Goal: Task Accomplishment & Management: Use online tool/utility

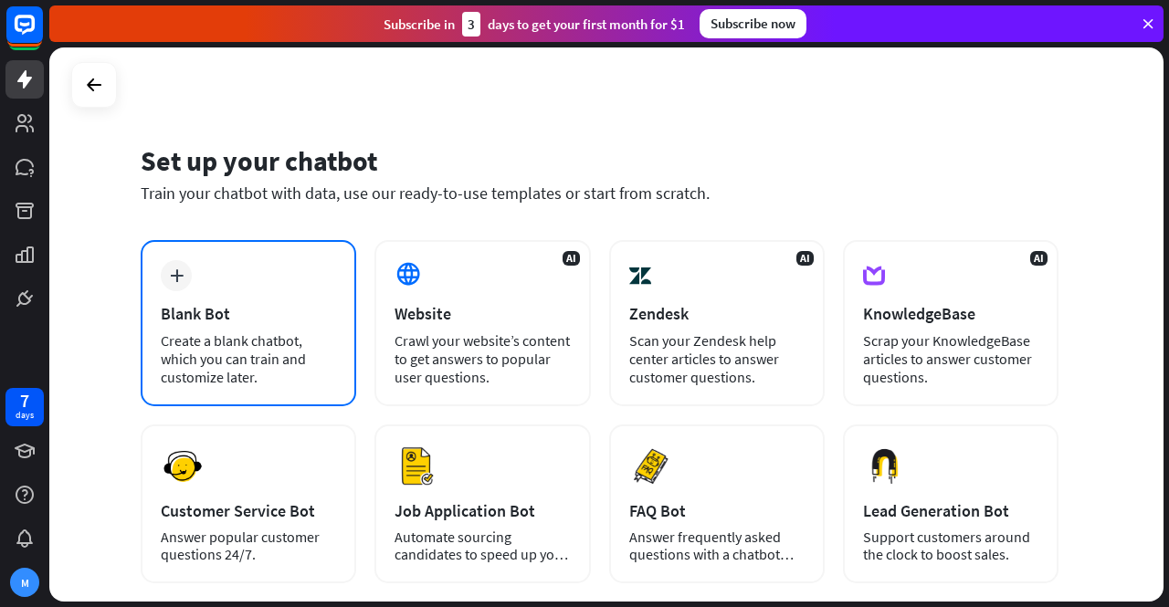
click at [274, 353] on div "Create a blank chatbot, which you can train and customize later." at bounding box center [248, 358] width 175 height 55
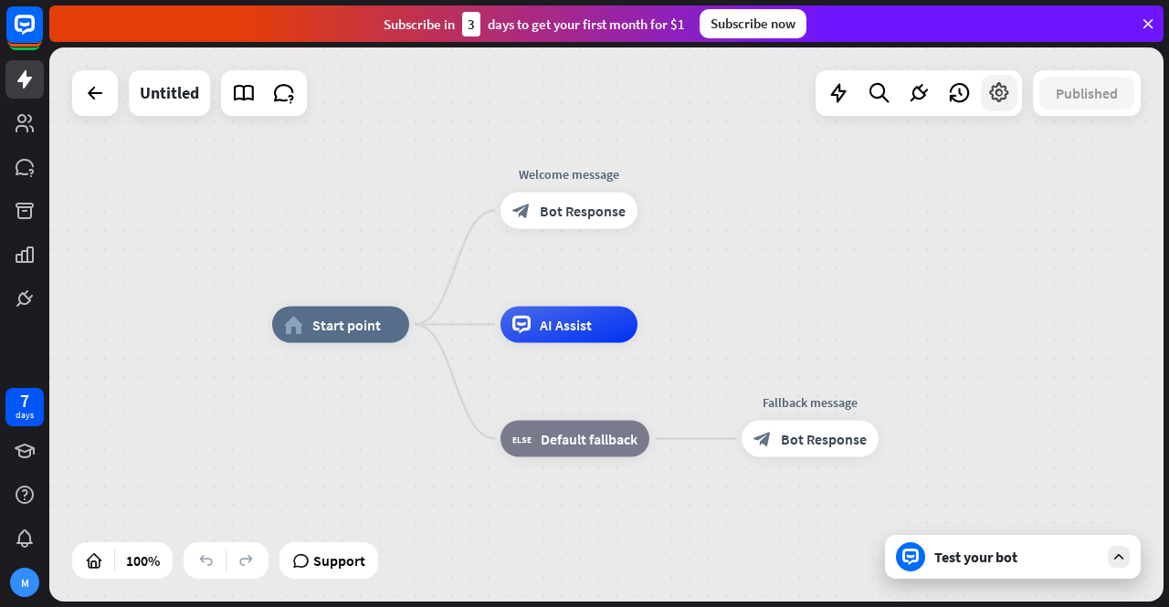
click at [995, 109] on div at bounding box center [999, 93] width 37 height 37
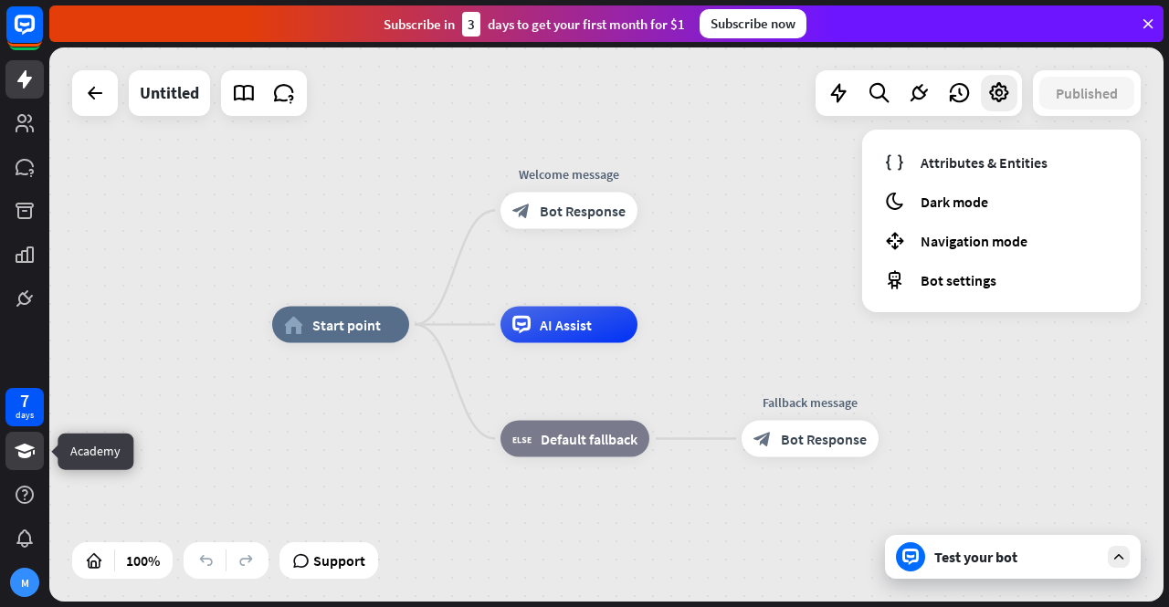
click at [30, 441] on icon at bounding box center [25, 451] width 22 height 22
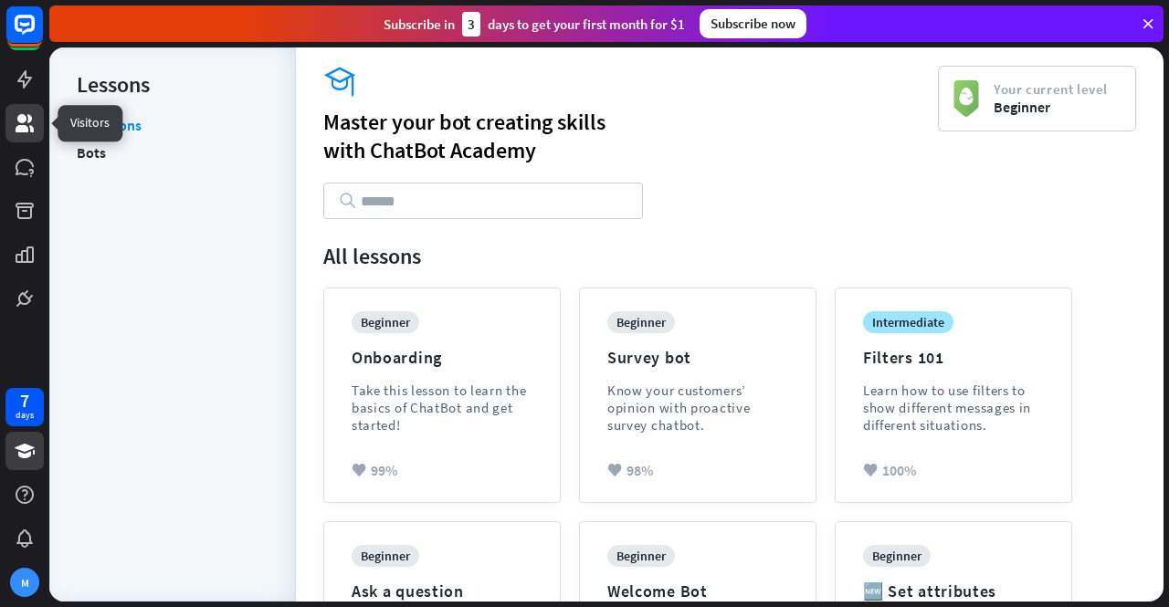
click at [14, 118] on icon at bounding box center [25, 123] width 22 height 22
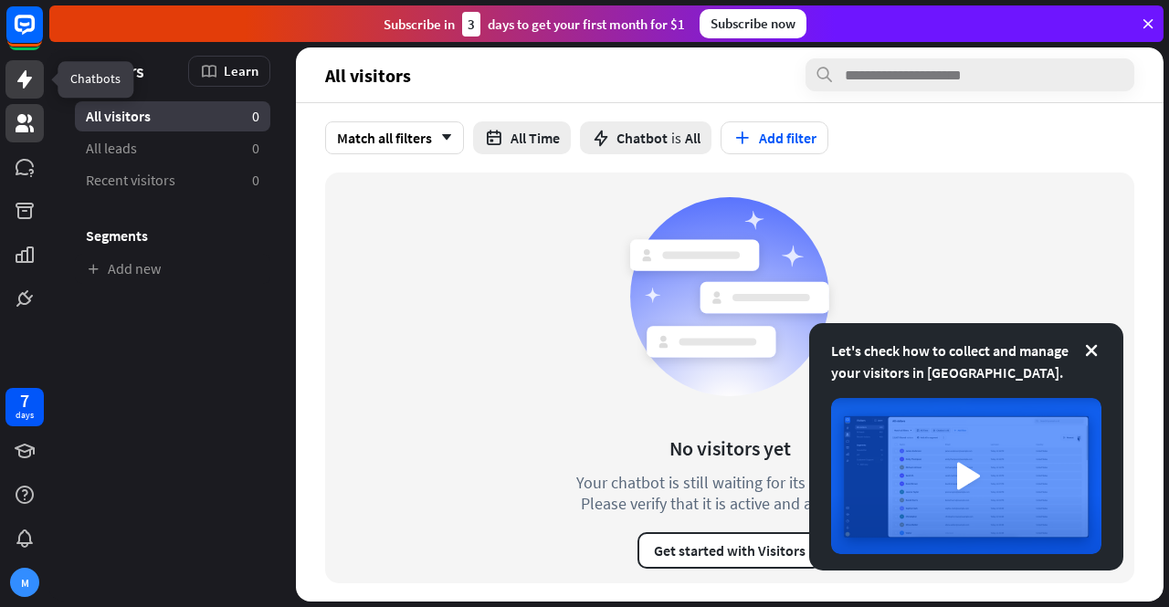
click at [25, 83] on icon at bounding box center [24, 79] width 15 height 18
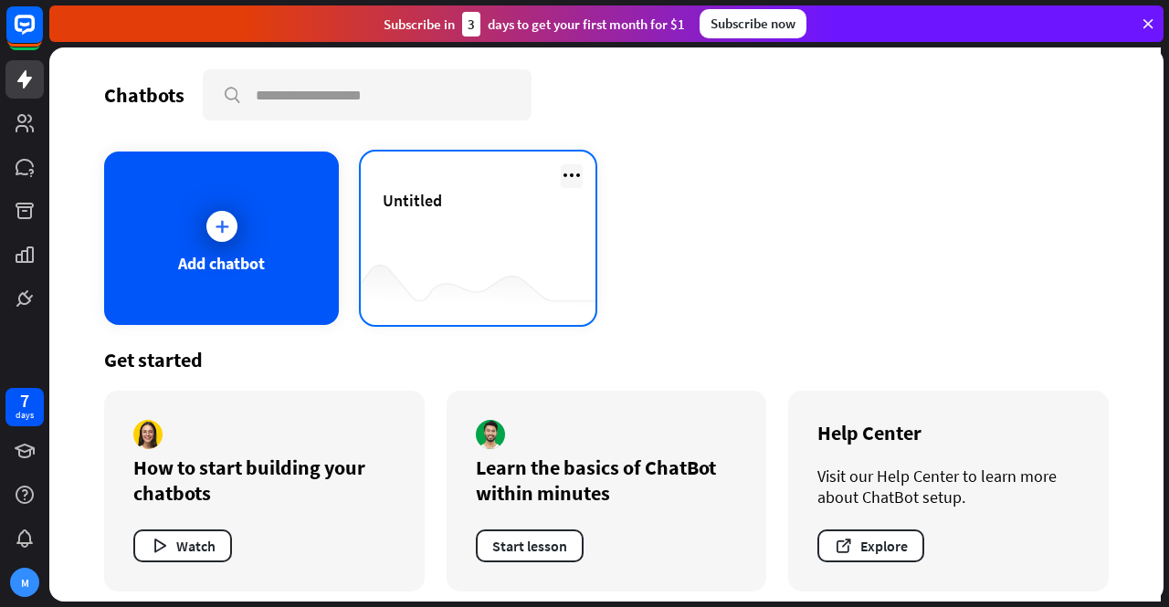
click at [566, 175] on icon at bounding box center [572, 175] width 22 height 22
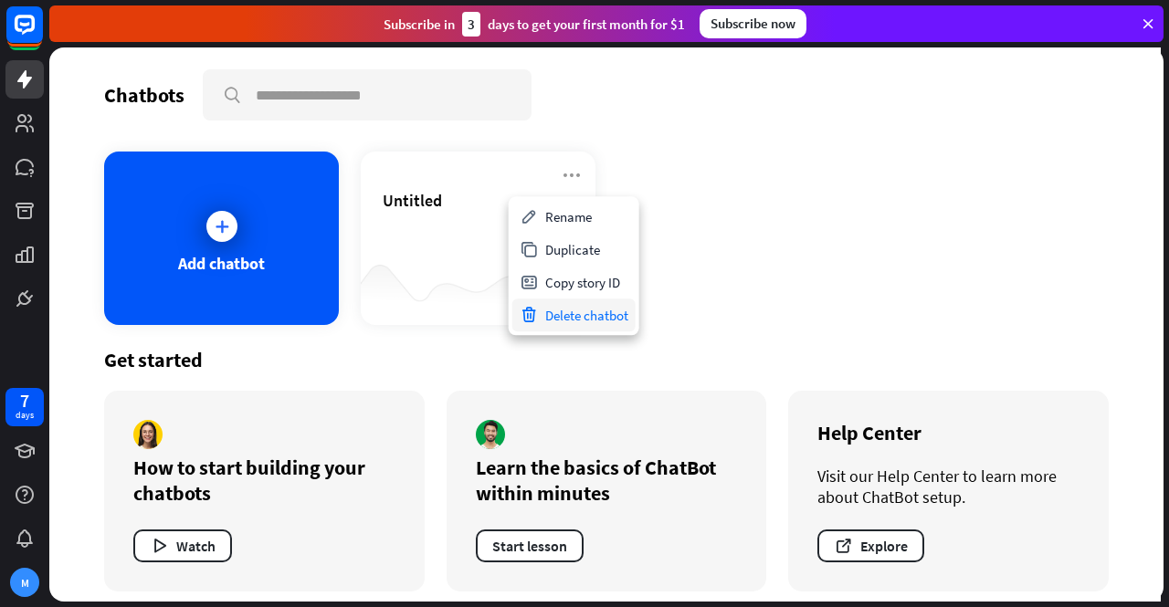
click at [575, 320] on div "Delete chatbot" at bounding box center [573, 315] width 123 height 33
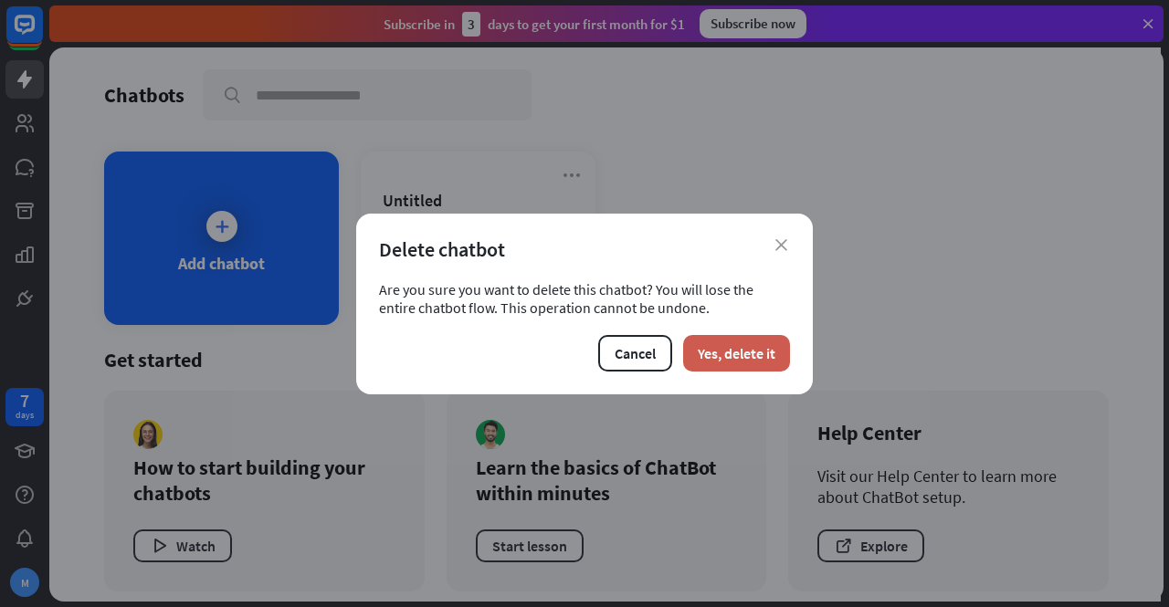
click at [696, 345] on button "Yes, delete it" at bounding box center [736, 353] width 107 height 37
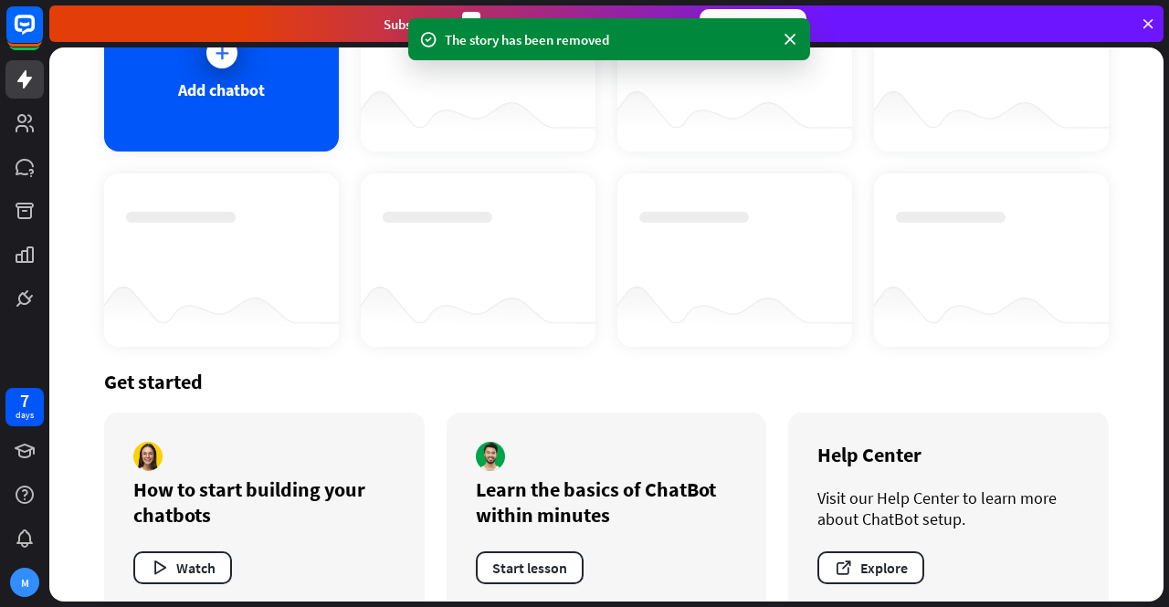
scroll to position [206, 0]
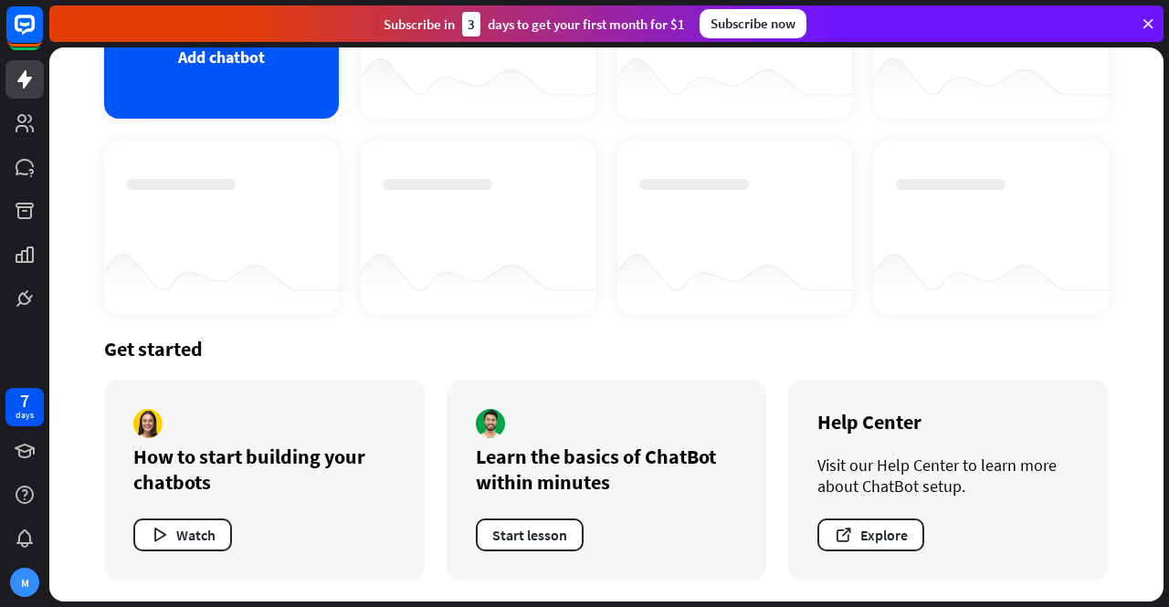
click at [573, 189] on div at bounding box center [478, 227] width 235 height 173
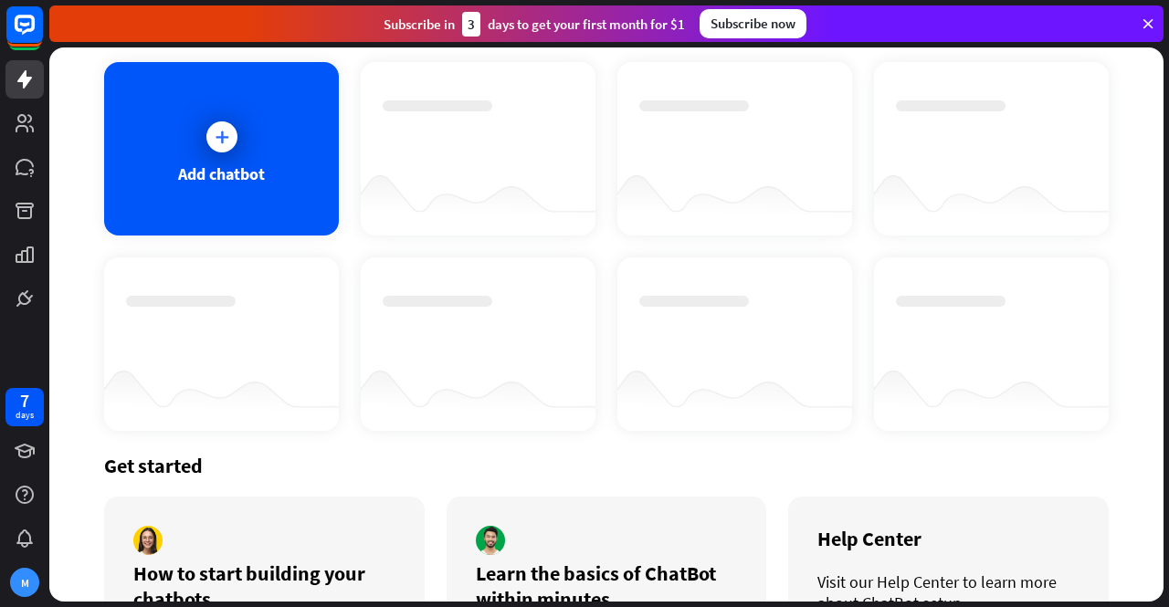
scroll to position [0, 0]
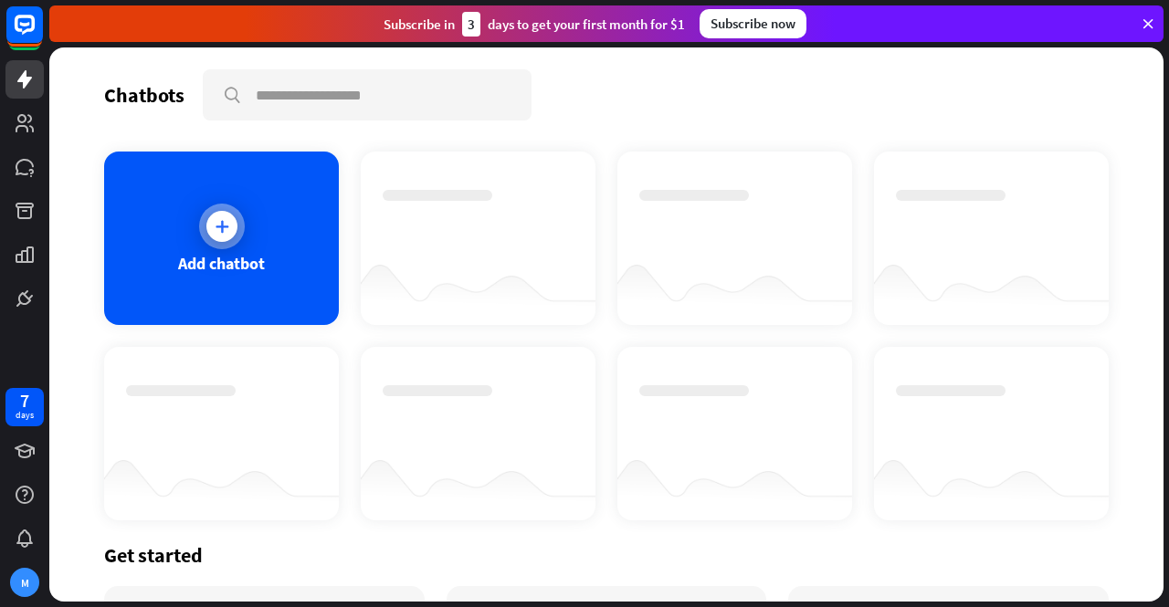
click at [210, 247] on div at bounding box center [222, 227] width 46 height 46
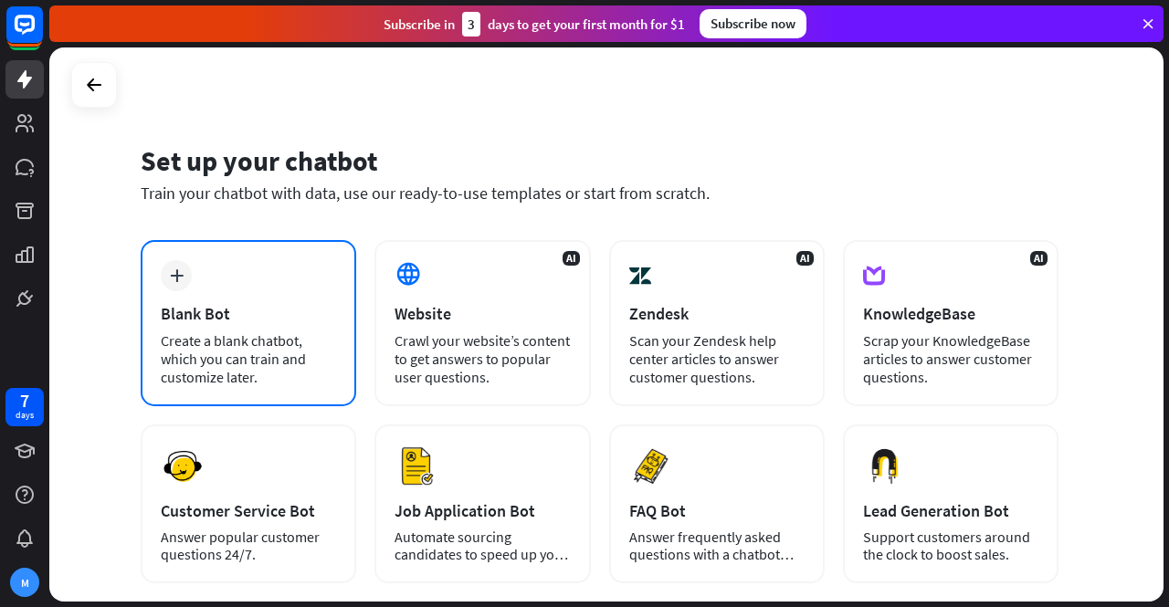
click at [239, 310] on div "Blank Bot" at bounding box center [248, 313] width 175 height 21
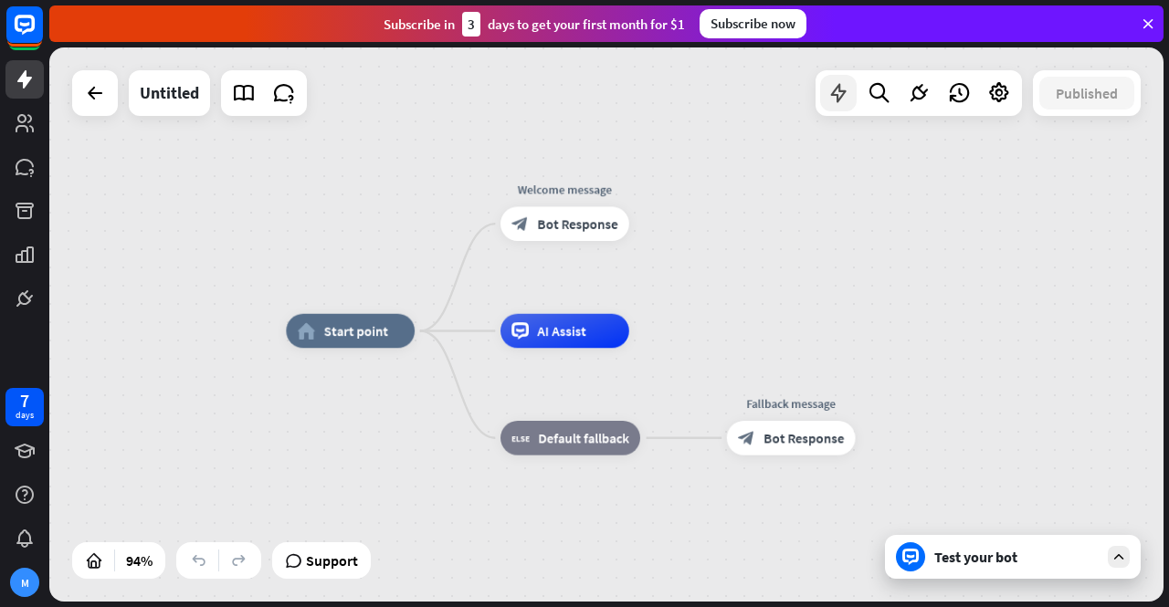
click at [840, 94] on icon at bounding box center [838, 93] width 24 height 24
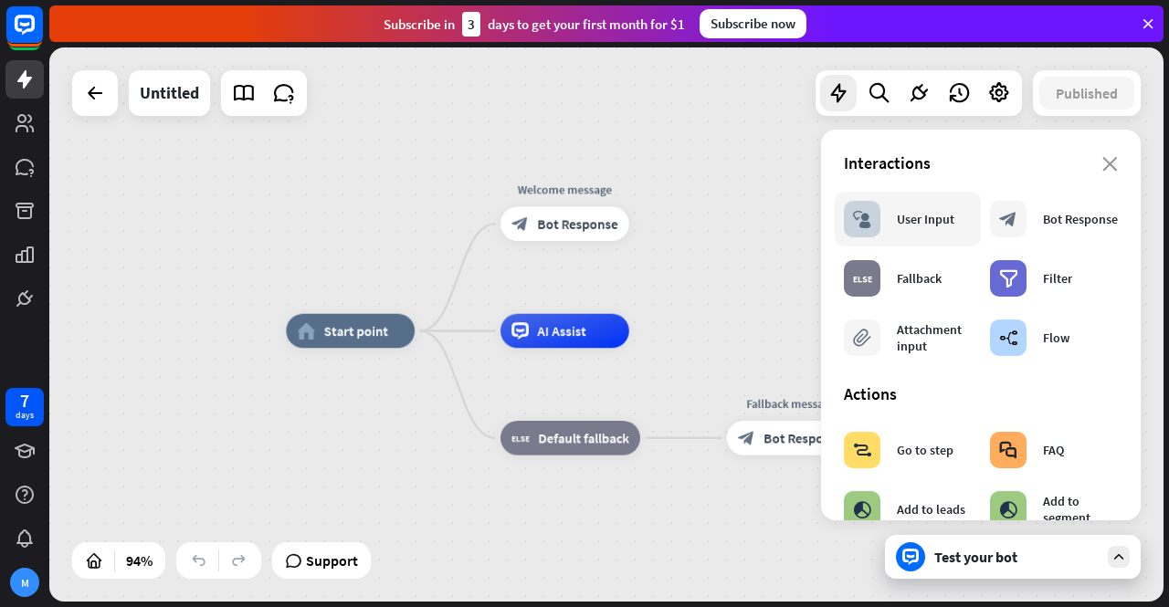
click at [914, 238] on div "block_user_input User Input" at bounding box center [908, 219] width 146 height 55
click at [894, 224] on div "block_user_input User Input" at bounding box center [899, 219] width 110 height 37
click at [702, 314] on div "home_2 Start point Welcome message block_bot_response Bot Response AI Assist bl…" at bounding box center [606, 324] width 1114 height 554
click at [920, 96] on icon at bounding box center [919, 93] width 24 height 24
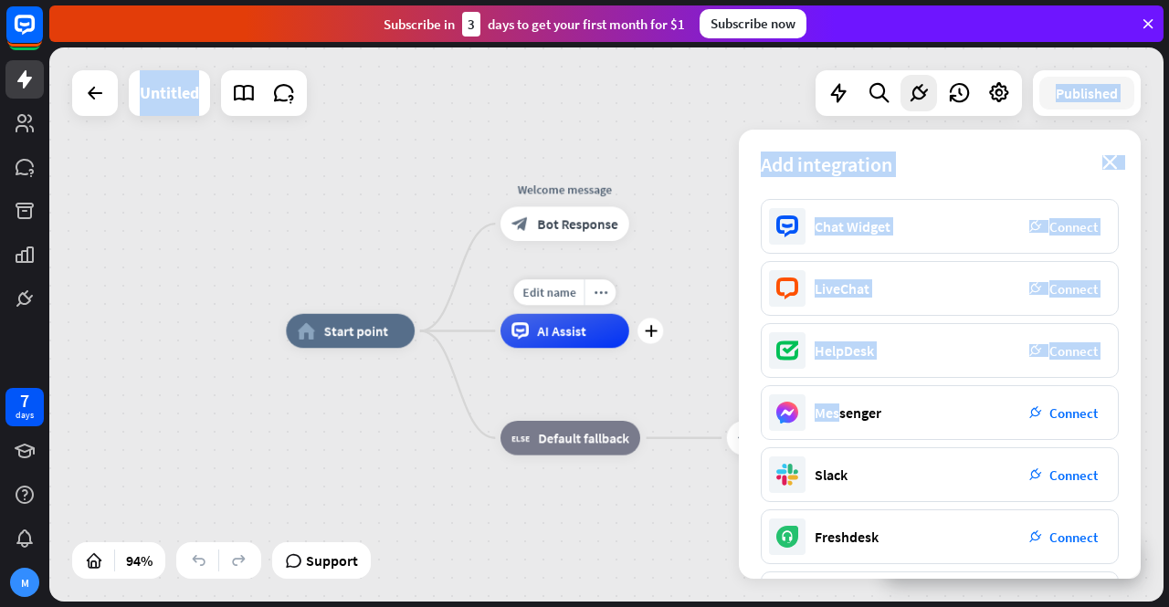
drag, startPoint x: 840, startPoint y: 399, endPoint x: 551, endPoint y: 336, distance: 296.2
click at [551, 336] on div "home_2 Start point Welcome message block_bot_response Bot Response Edit name mo…" at bounding box center [606, 324] width 1114 height 554
click at [851, 98] on div at bounding box center [838, 93] width 37 height 37
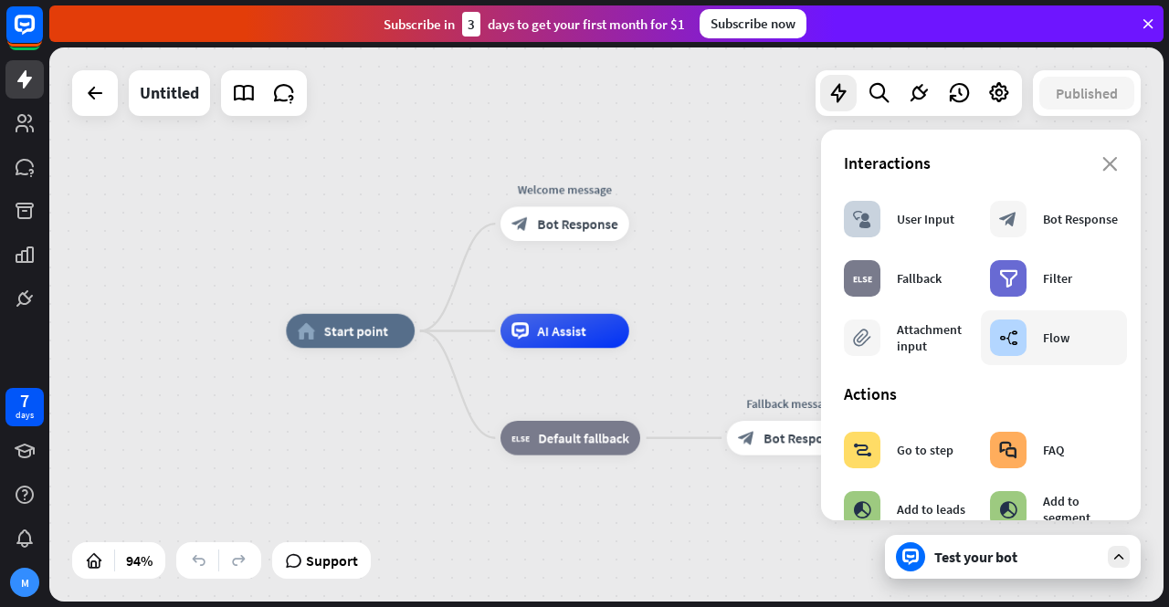
click at [1042, 326] on div "builder_tree Flow" at bounding box center [1029, 338] width 79 height 37
drag, startPoint x: 1042, startPoint y: 326, endPoint x: 1021, endPoint y: 288, distance: 43.7
click at [1021, 288] on div "block_user_input User Input block_bot_response Bot Response block_fallback Fall…" at bounding box center [981, 278] width 292 height 173
click at [966, 94] on icon at bounding box center [959, 93] width 24 height 24
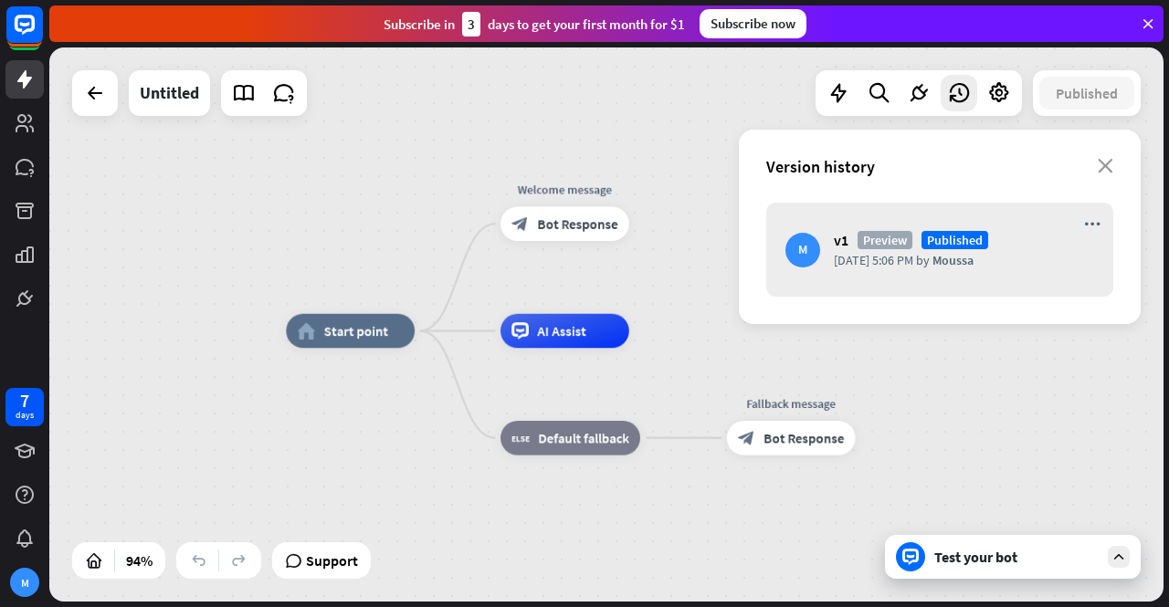
click at [631, 126] on div "home_2 Start point Welcome message block_bot_response Bot Response AI Assist bl…" at bounding box center [606, 324] width 1114 height 554
click at [483, 147] on div "home_2 Start point Welcome message block_bot_response Bot Response AI Assist bl…" at bounding box center [606, 324] width 1114 height 554
